Goal: Task Accomplishment & Management: Manage account settings

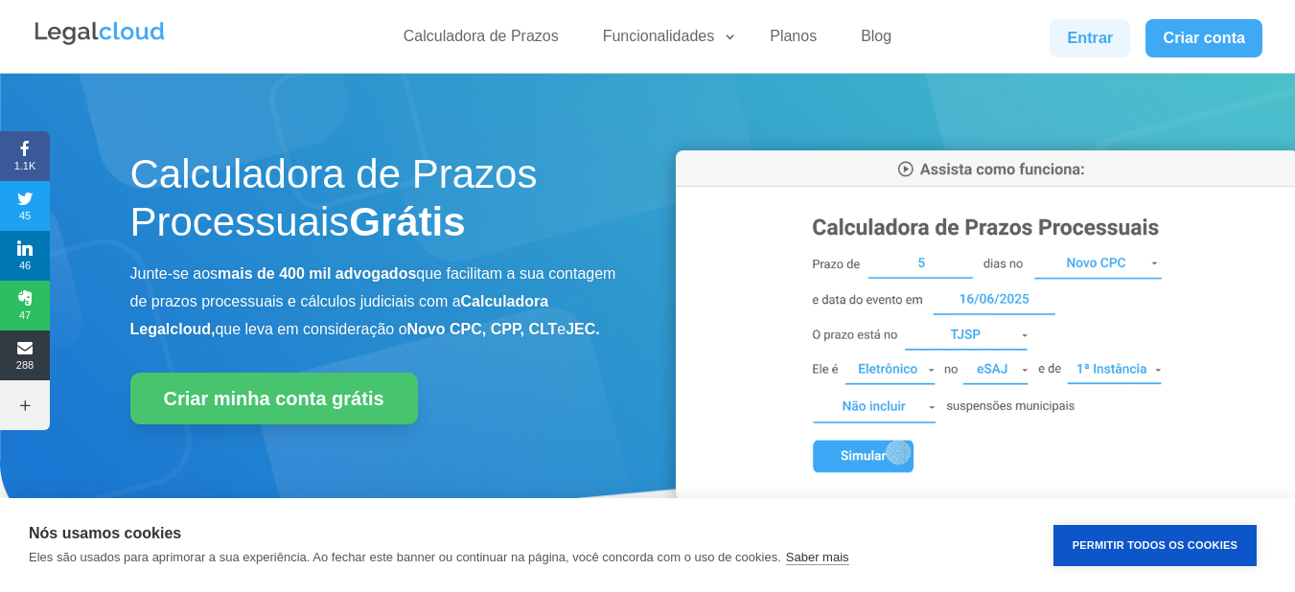
click at [1093, 32] on link "Entrar" at bounding box center [1089, 38] width 80 height 38
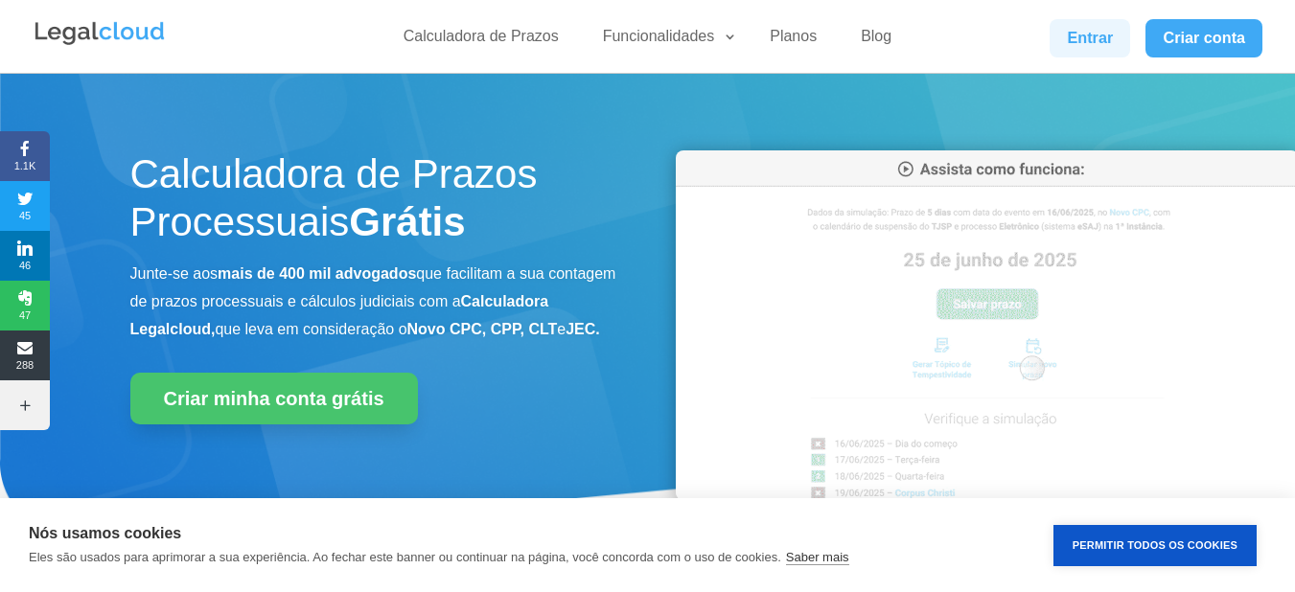
click at [1083, 43] on link "Entrar" at bounding box center [1089, 38] width 80 height 38
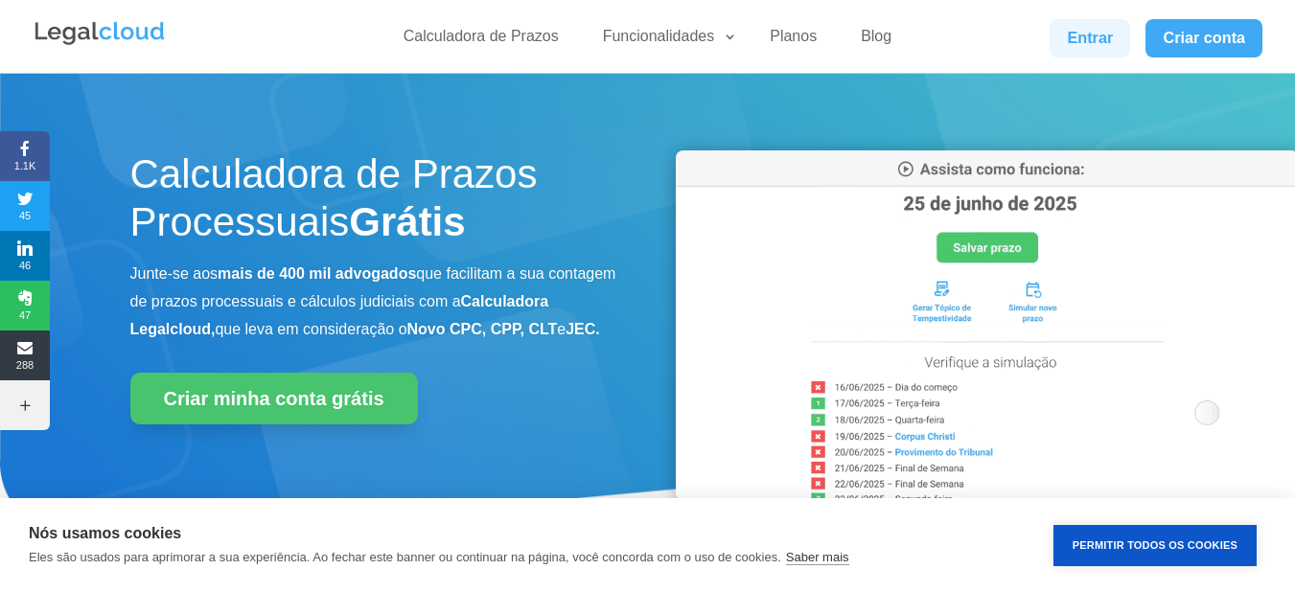
click at [1086, 43] on link "Entrar" at bounding box center [1089, 38] width 80 height 38
